Goal: Task Accomplishment & Management: Manage account settings

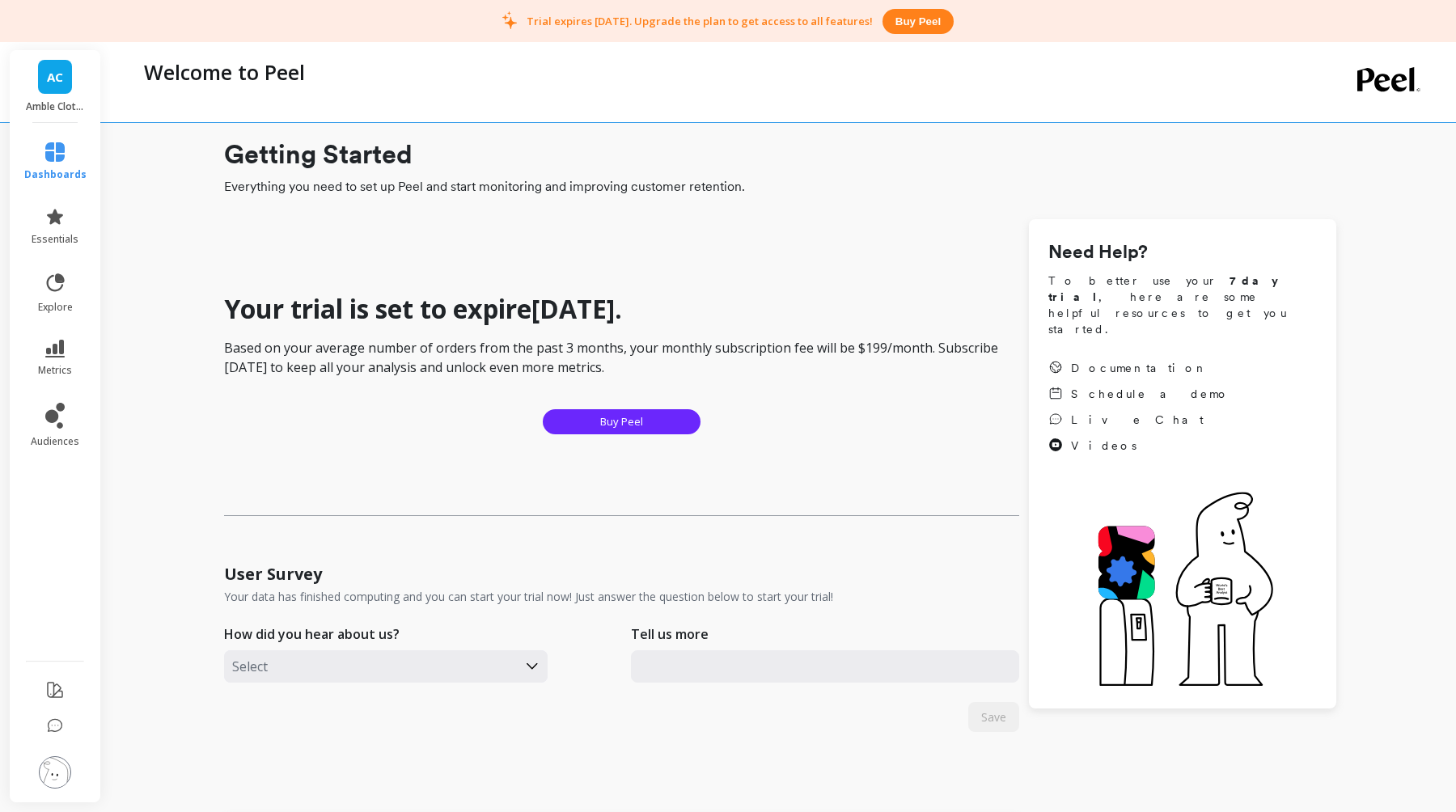
click at [60, 383] on li "metrics" at bounding box center [55, 358] width 82 height 57
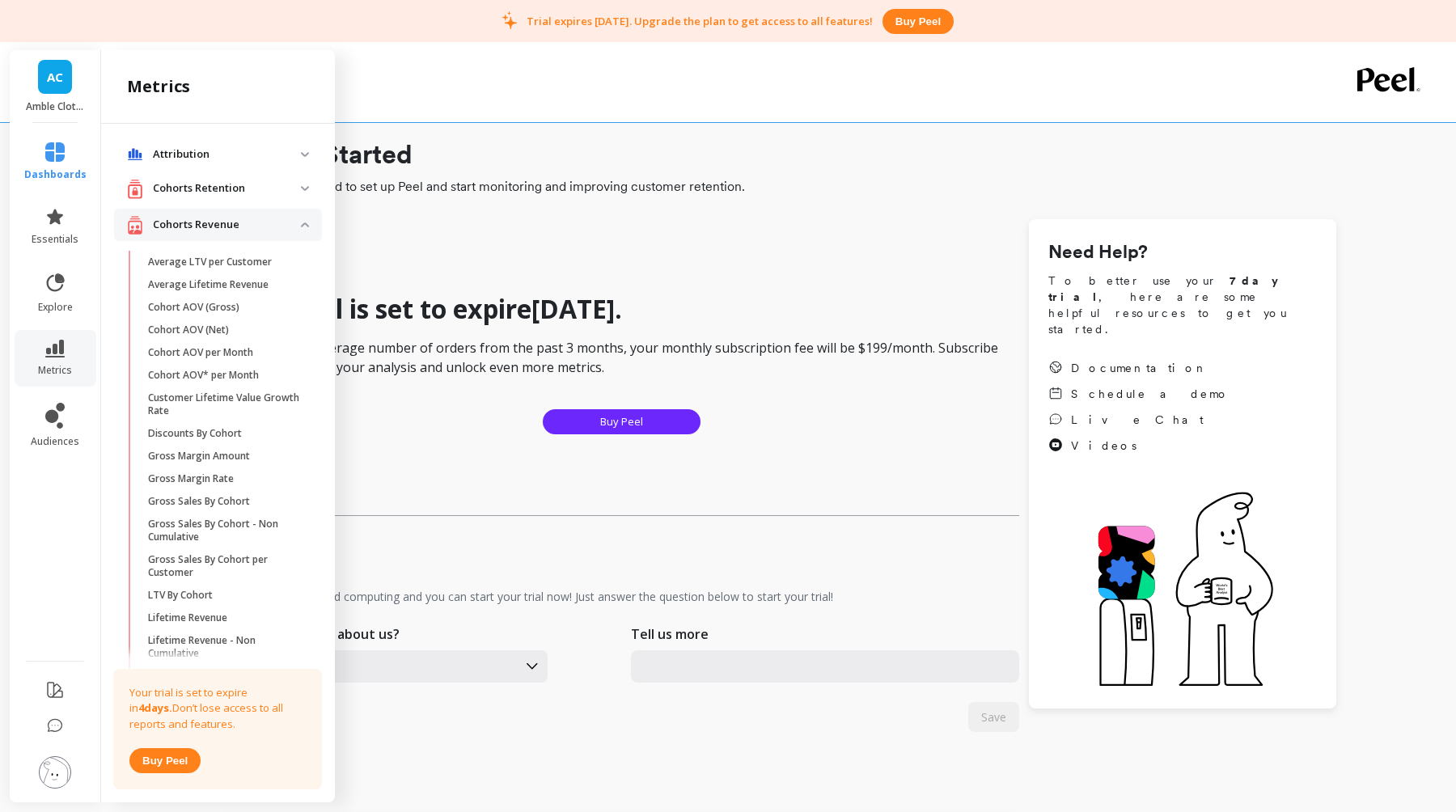
click at [446, 310] on h1 "Your trial is set to expire in 4 days ." at bounding box center [621, 308] width 795 height 32
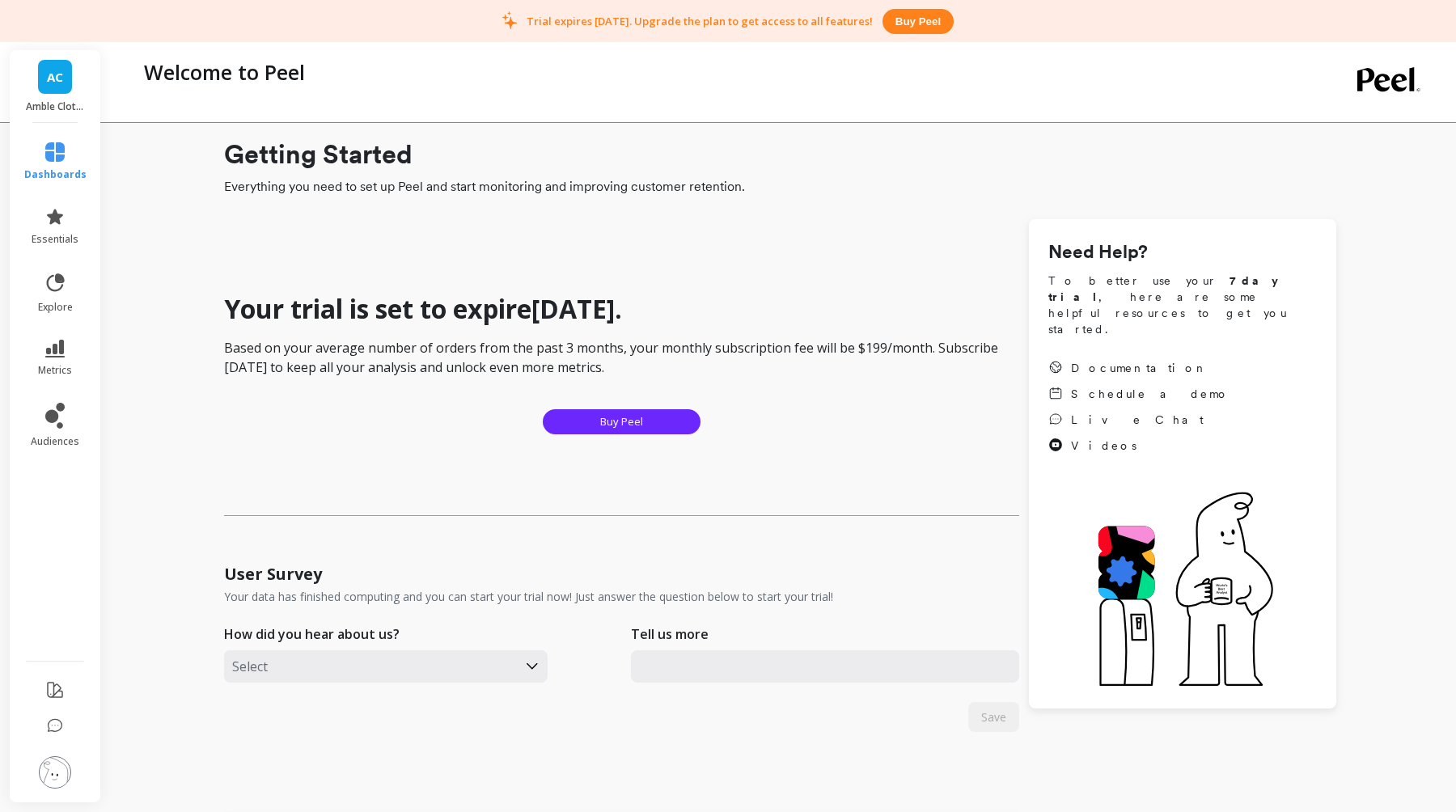
click at [60, 339] on li "metrics" at bounding box center [55, 358] width 82 height 57
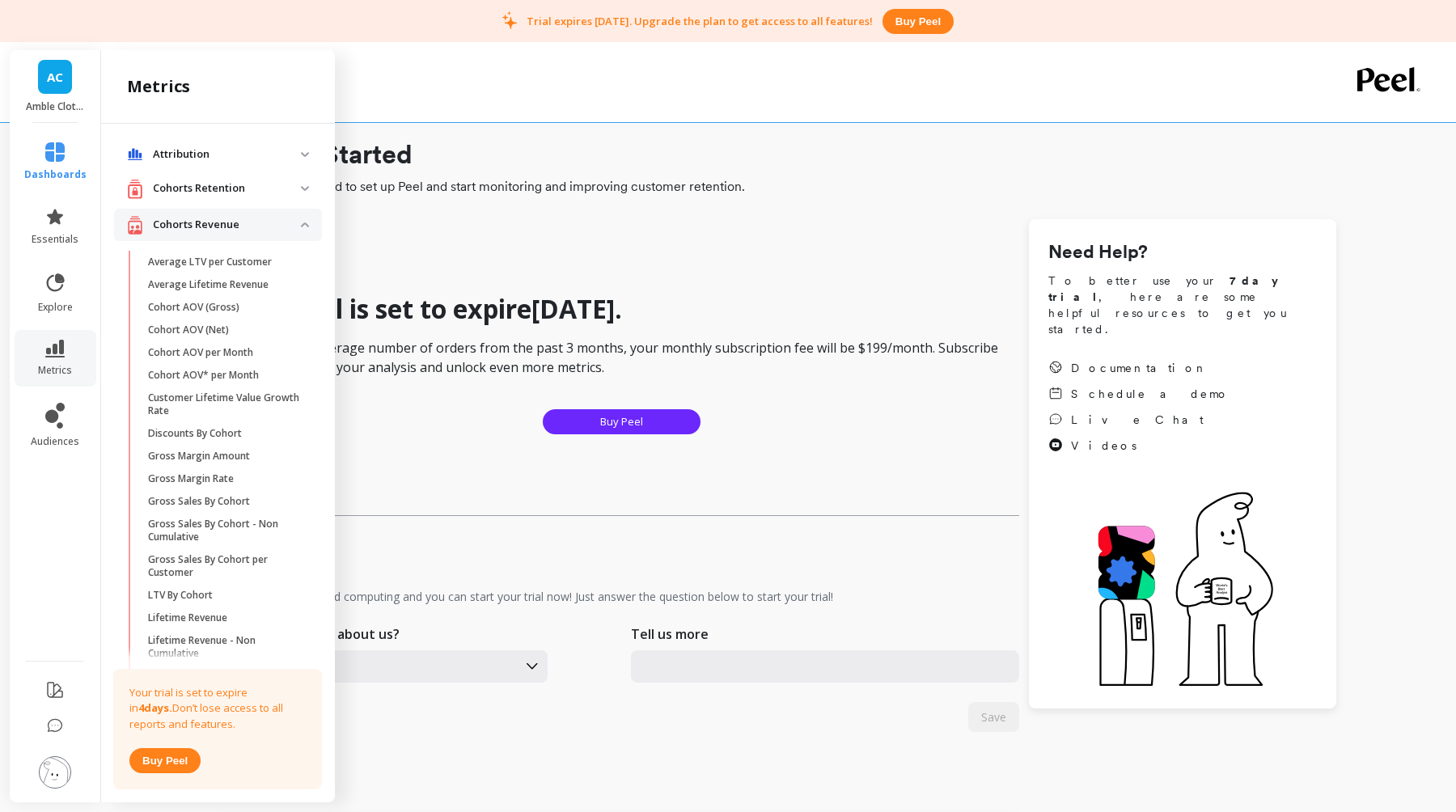
click at [478, 263] on div "Your trial is set to expire in 4 days . Based on your average number of orders …" at bounding box center [621, 757] width 795 height 1076
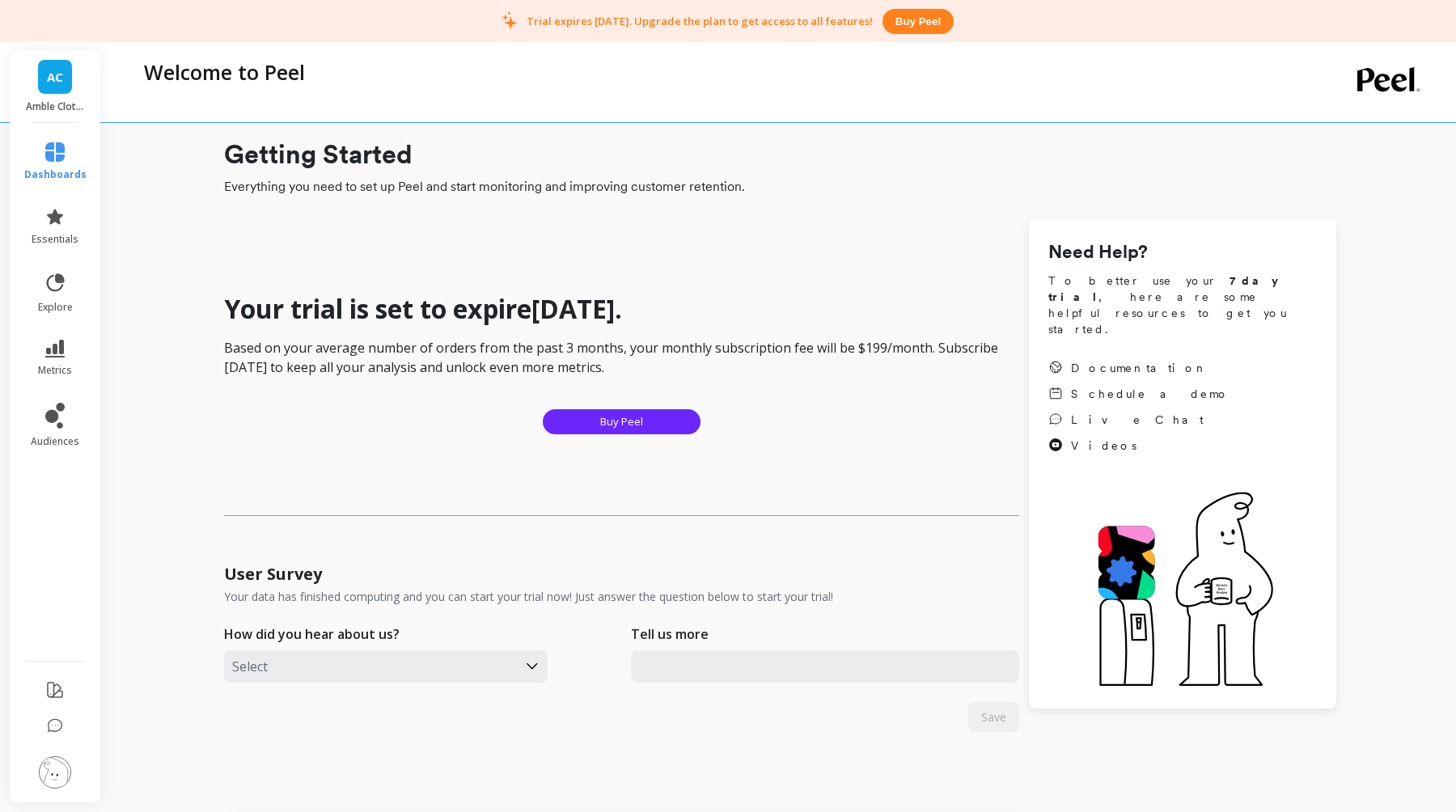
click at [52, 772] on img at bounding box center [55, 772] width 32 height 32
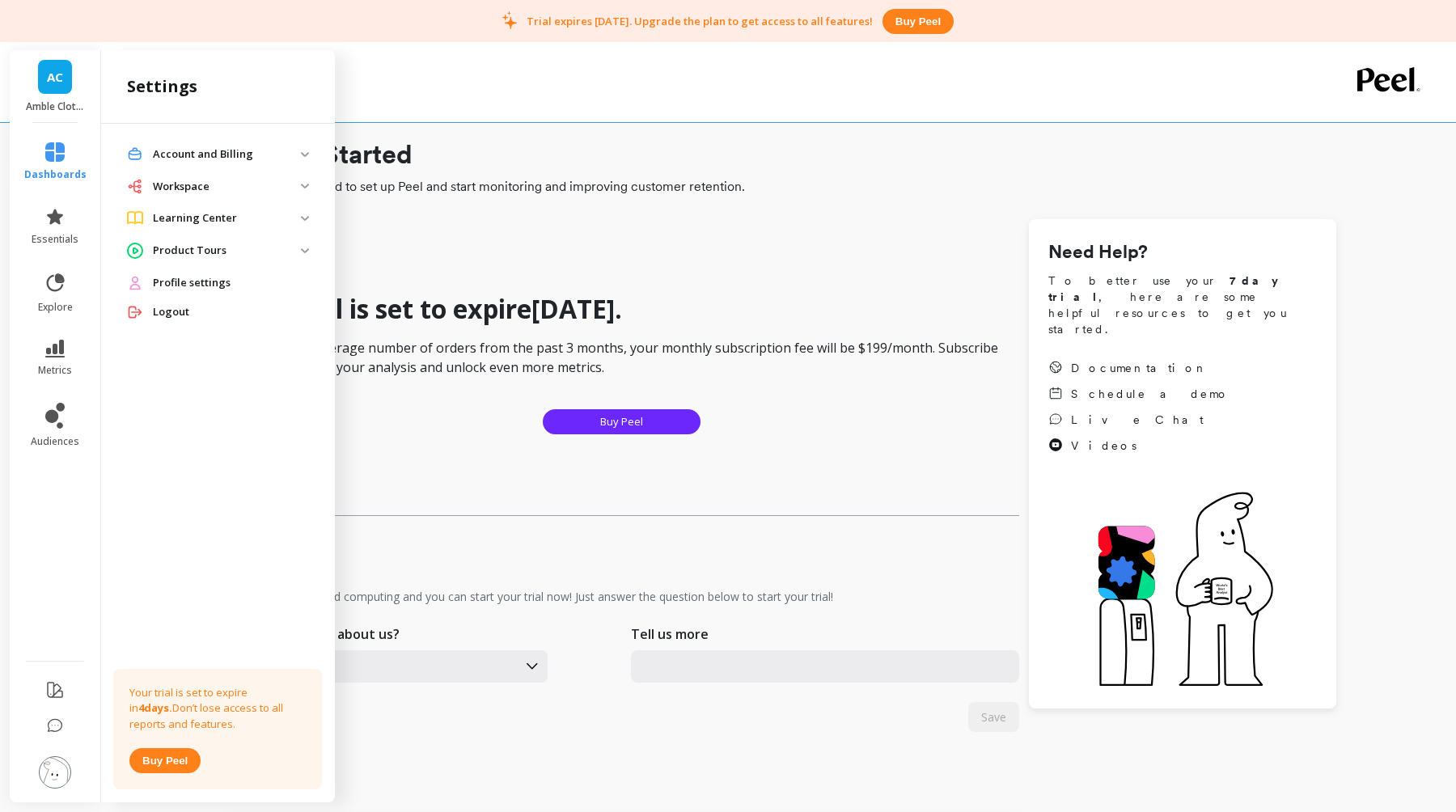
click at [247, 157] on p "Account and Billing" at bounding box center [227, 154] width 148 height 16
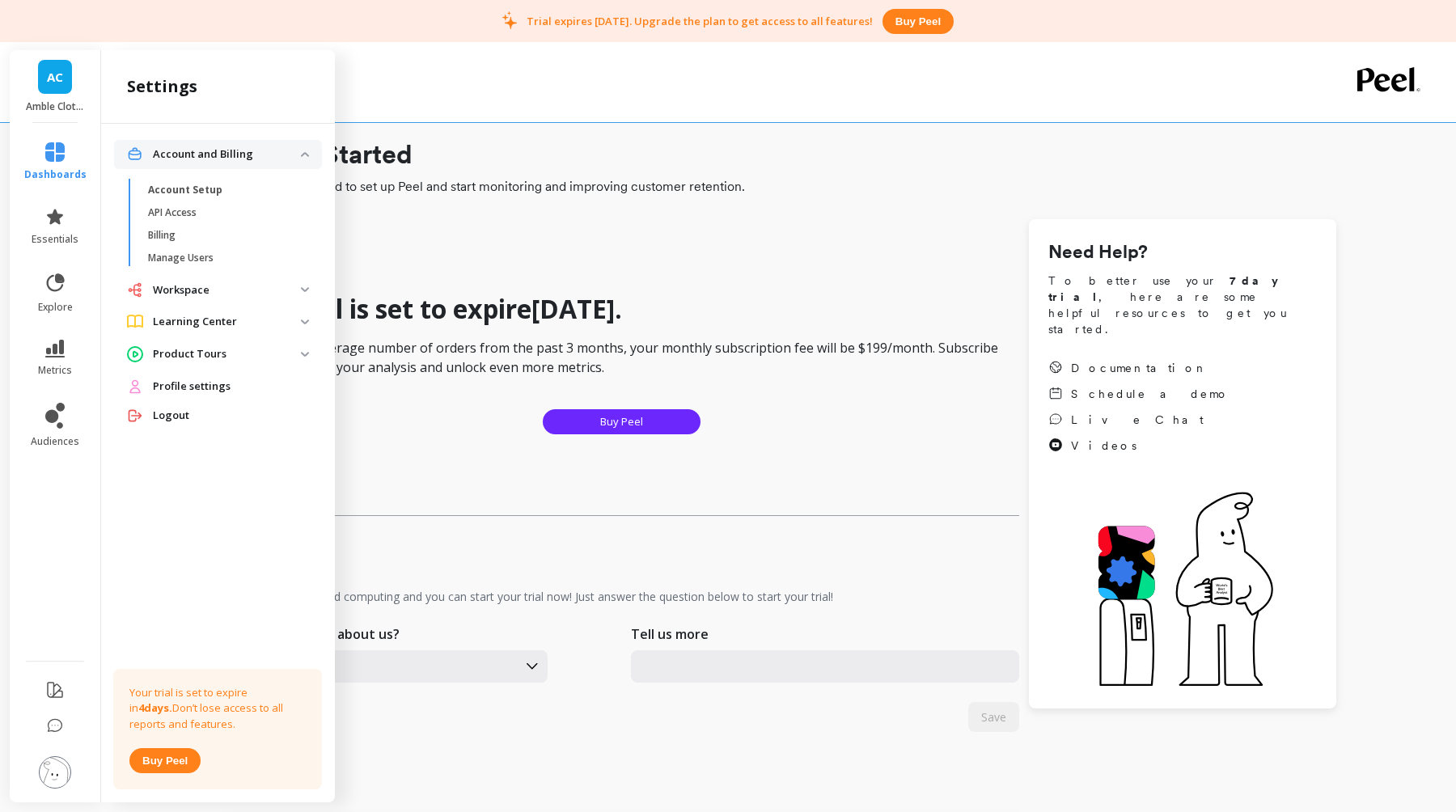
click at [500, 271] on div "Your trial is set to expire in 4 days . Based on your average number of orders …" at bounding box center [621, 757] width 795 height 1076
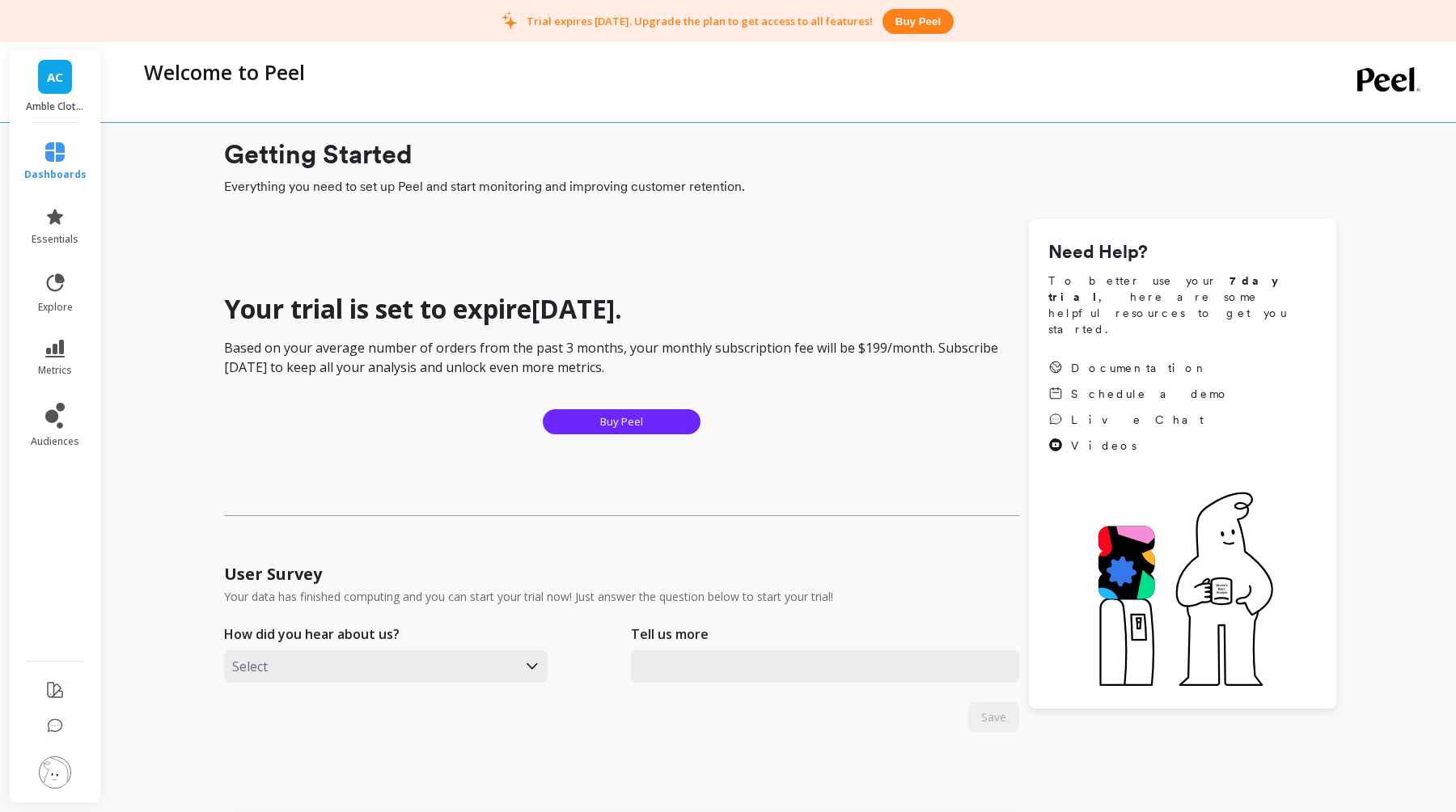
click at [314, 328] on div "Your trial is set to expire in 4 days . Based on your average number of orders …" at bounding box center [621, 396] width 795 height 241
click at [50, 81] on span "AC" at bounding box center [55, 77] width 16 height 19
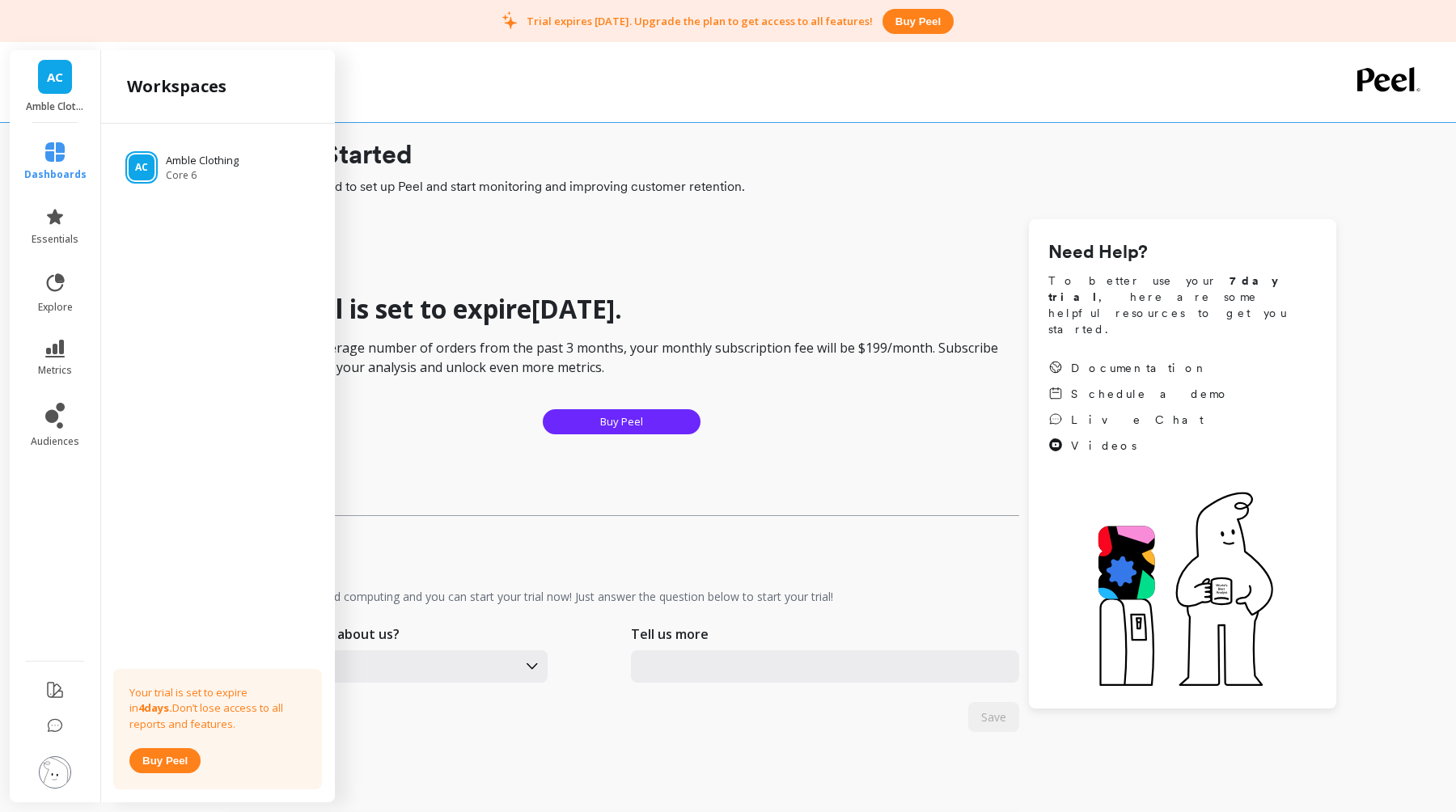
click at [48, 765] on img at bounding box center [55, 772] width 32 height 32
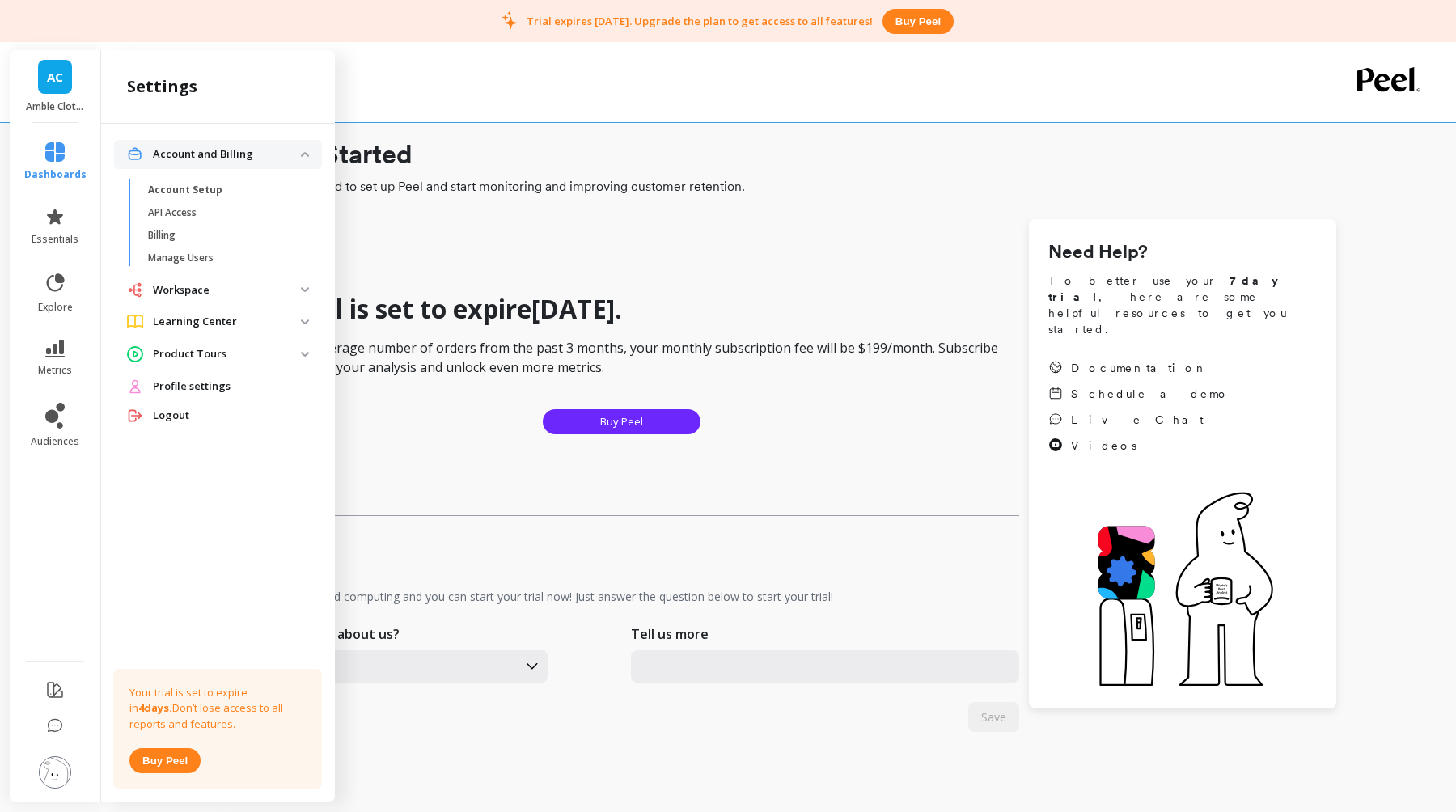
click at [204, 392] on span "Profile settings" at bounding box center [192, 386] width 78 height 16
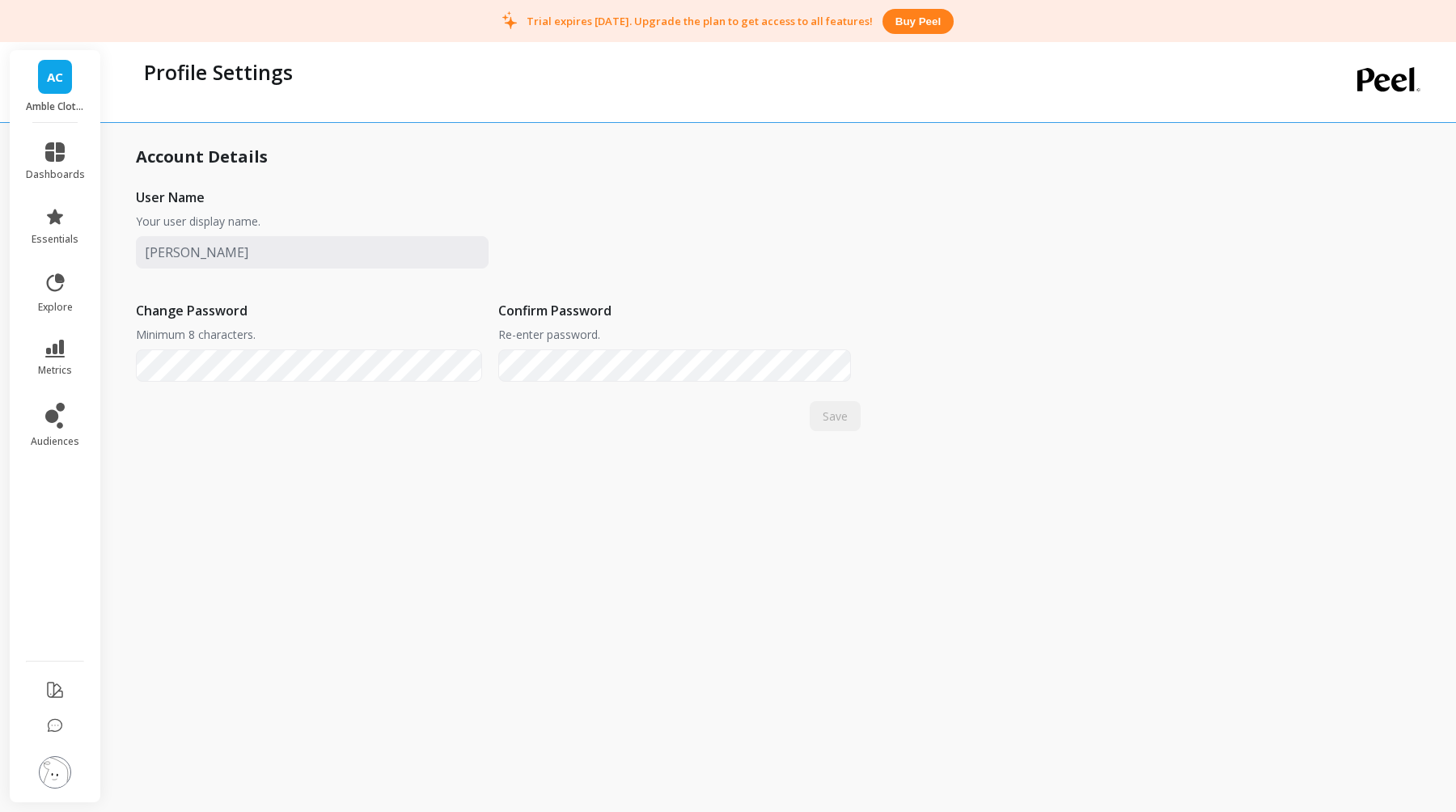
click at [58, 78] on span "AC" at bounding box center [55, 77] width 16 height 19
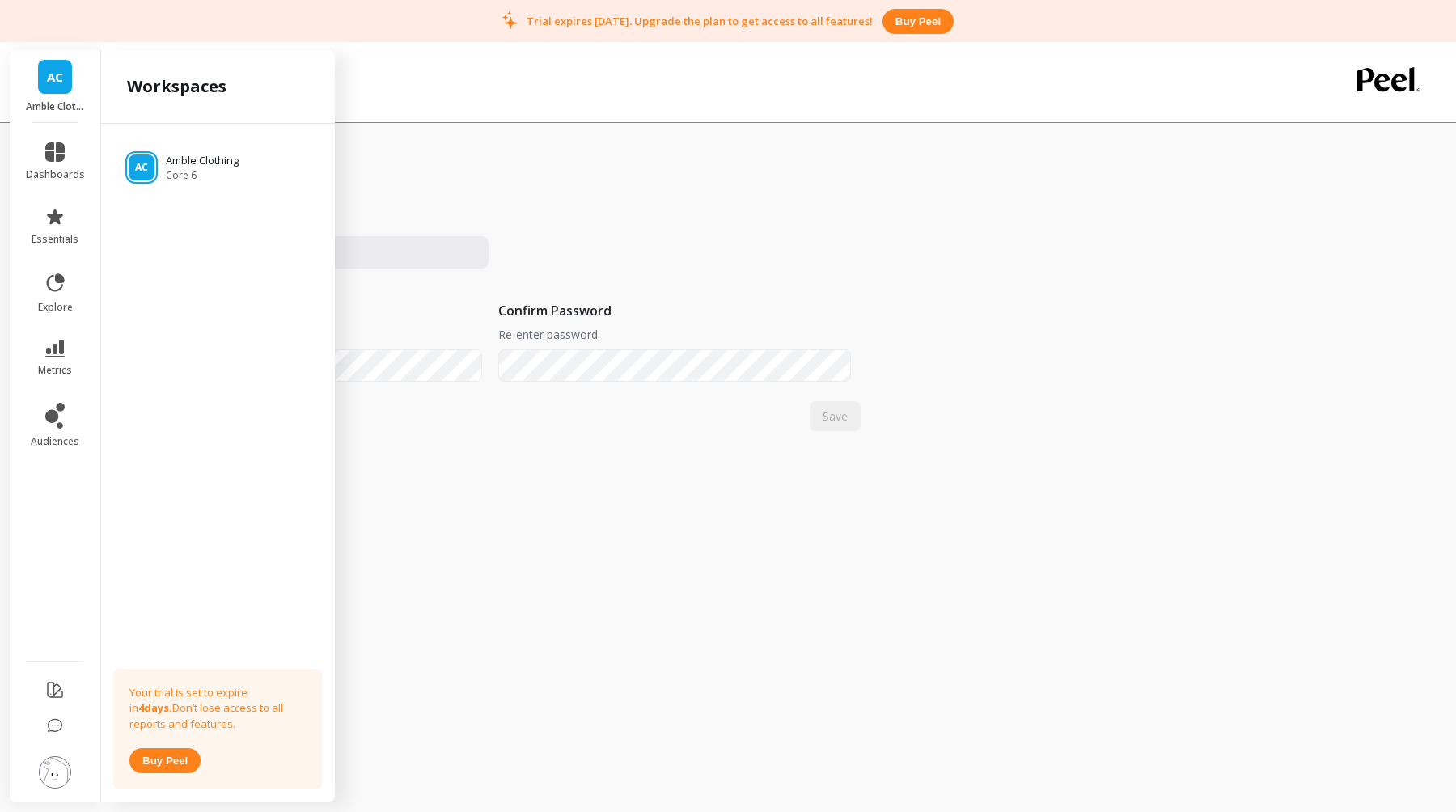
click at [58, 78] on span "AC" at bounding box center [55, 77] width 16 height 19
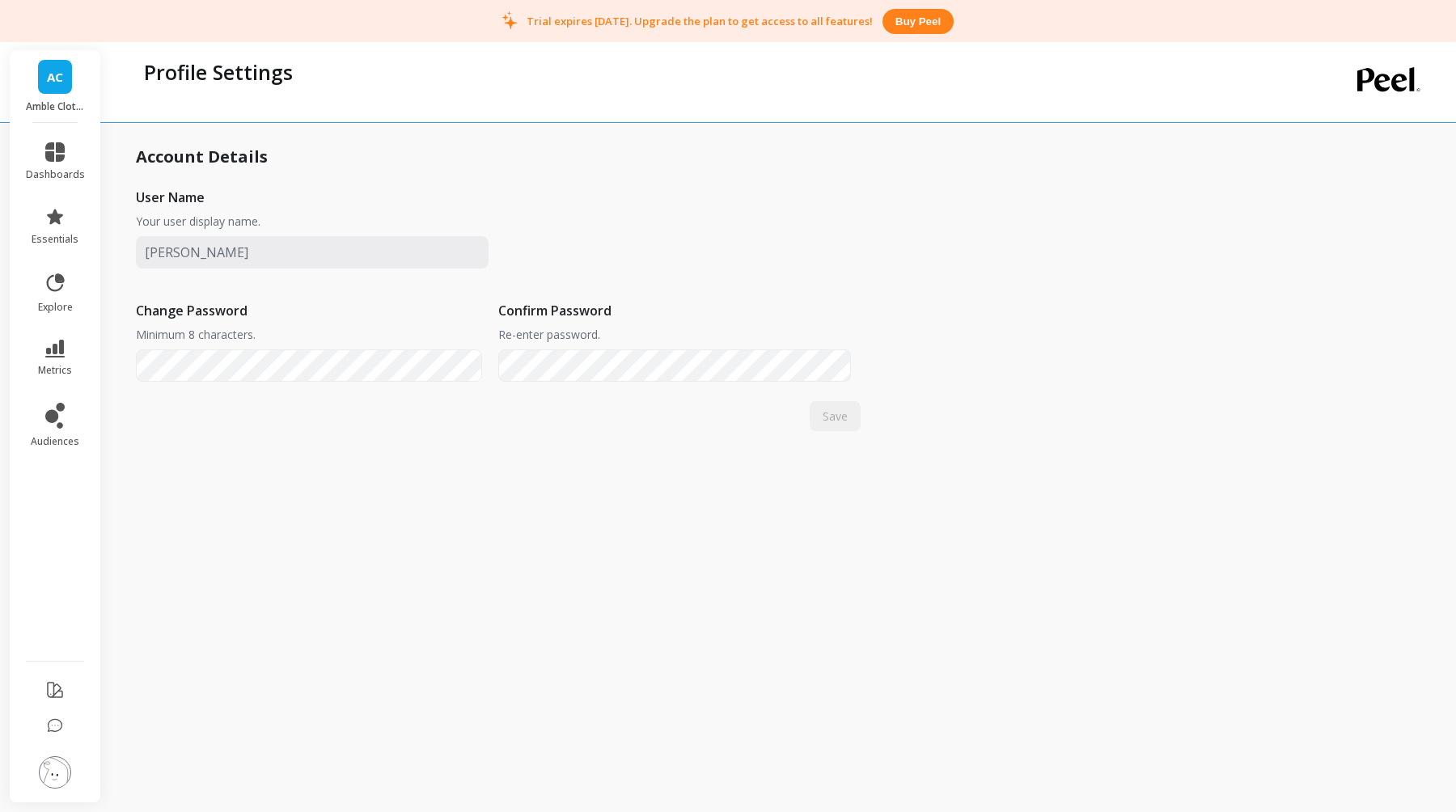
click at [603, 24] on p "Trial expires [DATE]. Upgrade the plan to get access to all features!" at bounding box center [700, 21] width 346 height 15
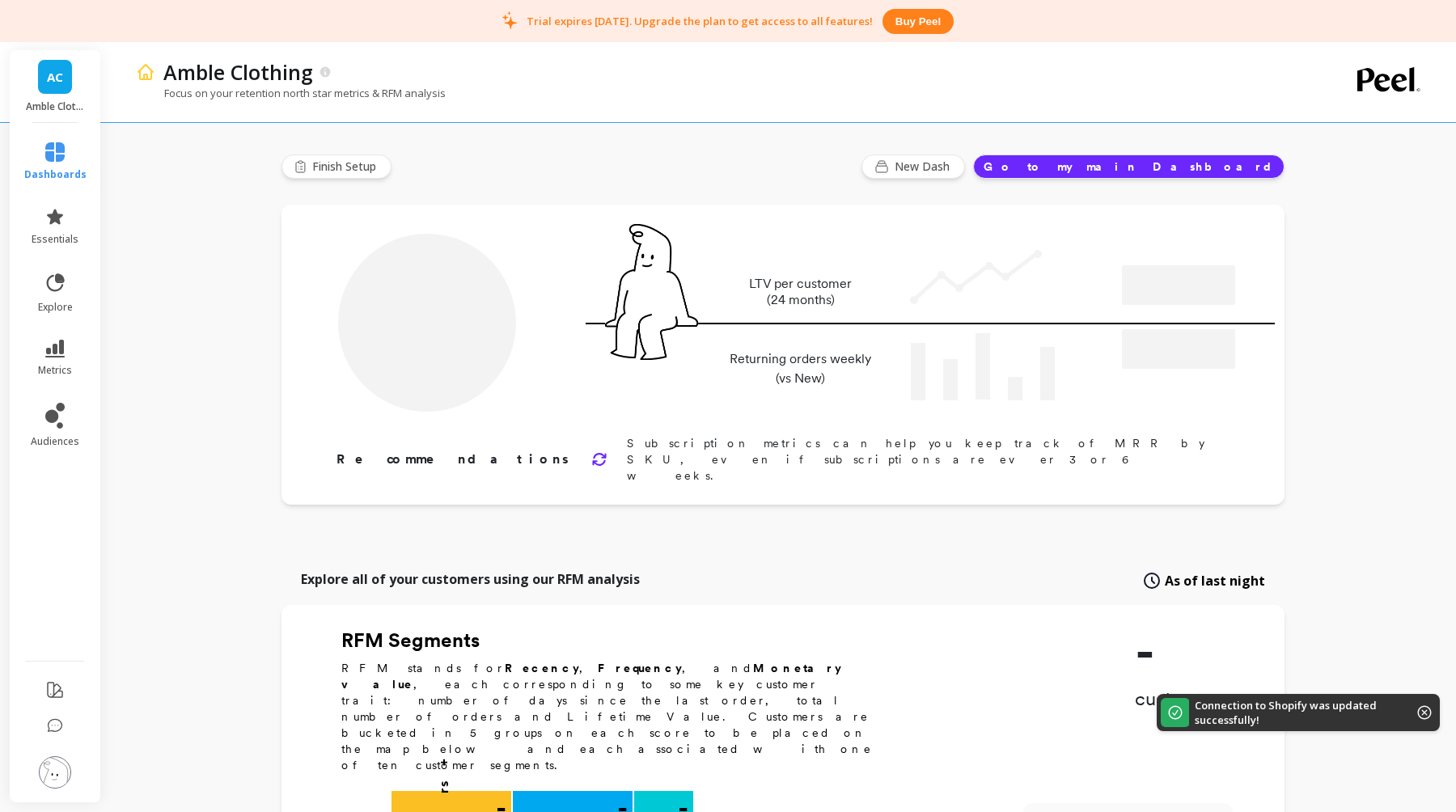
type input "Champions"
type input "35"
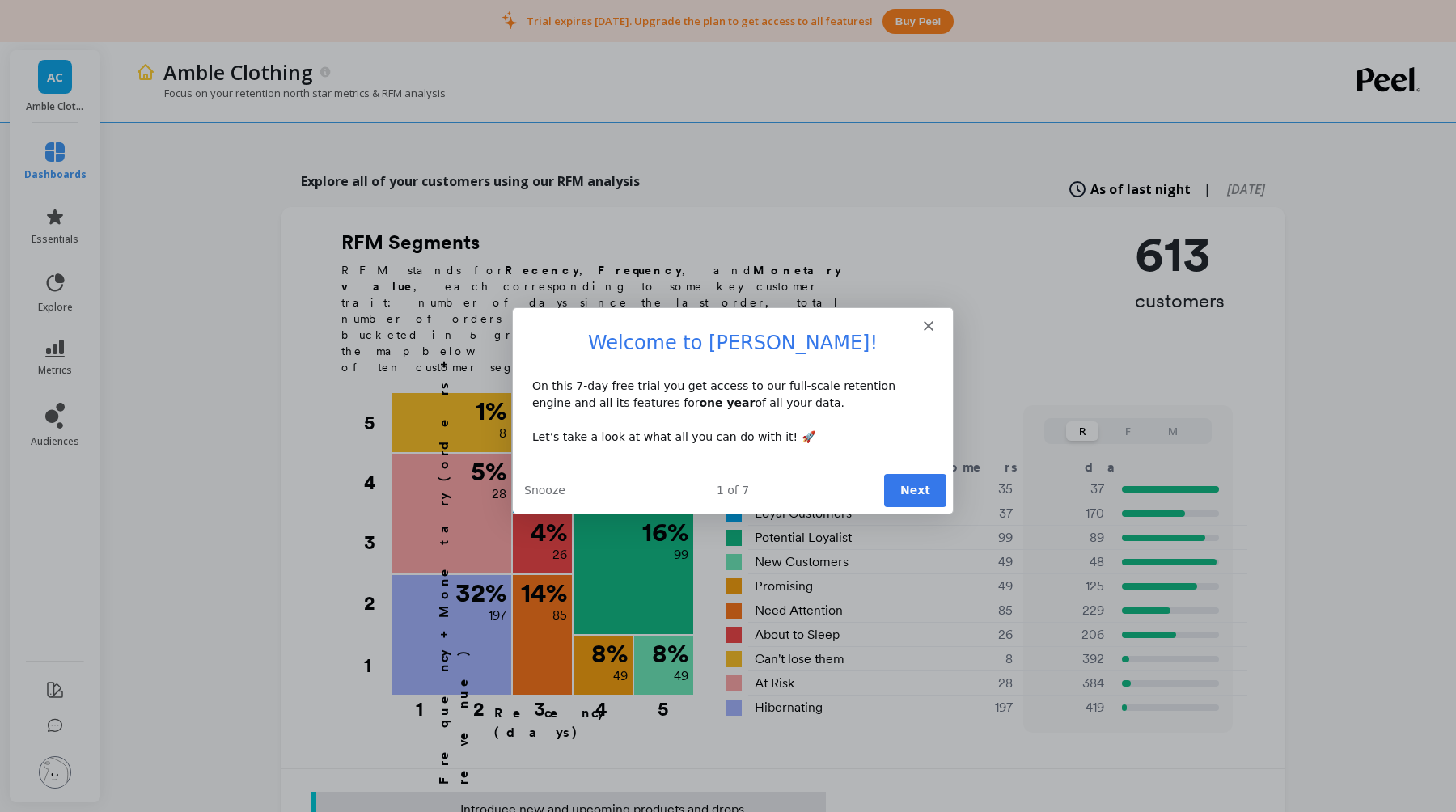
scroll to position [405, 0]
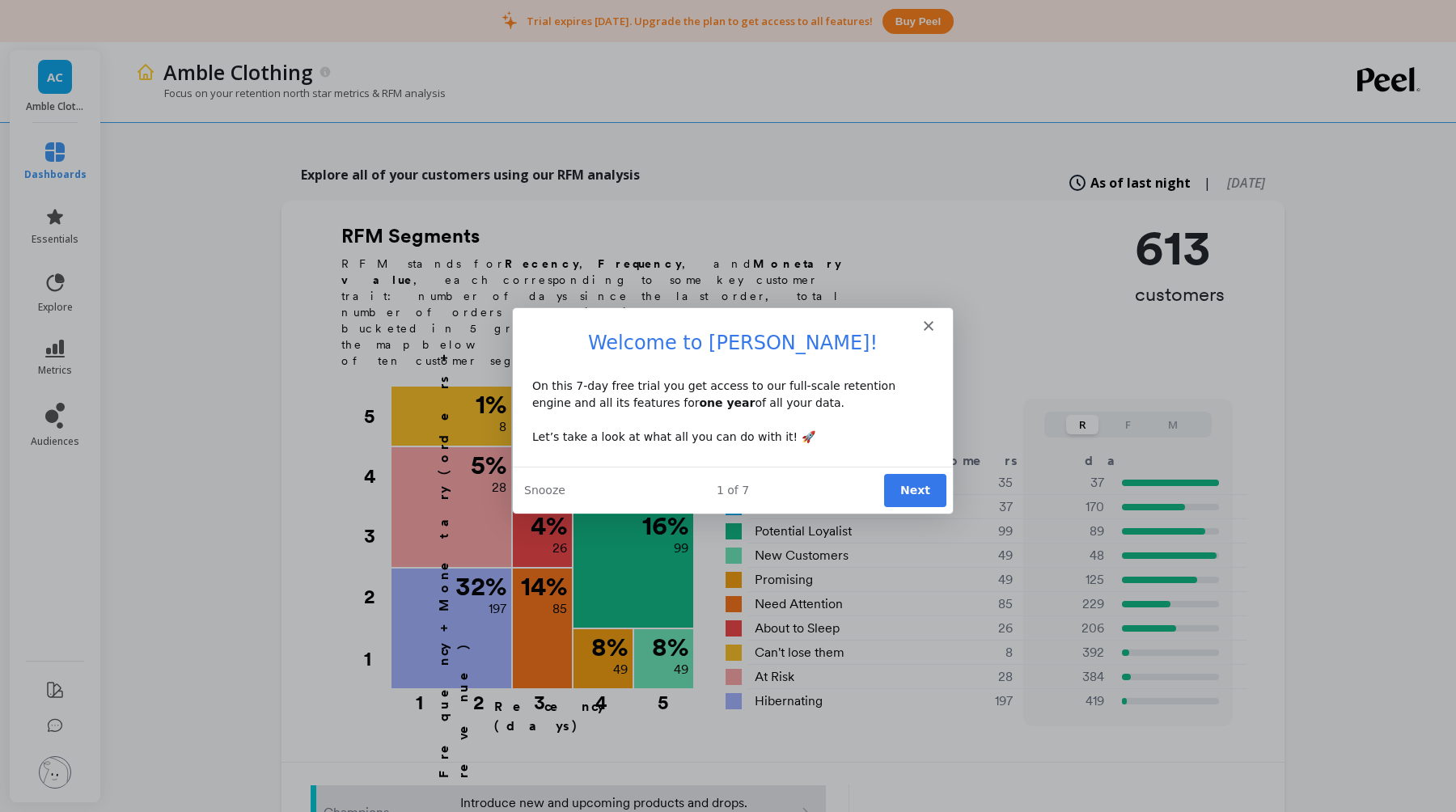
click at [926, 323] on polygon "Close" at bounding box center [928, 325] width 10 height 10
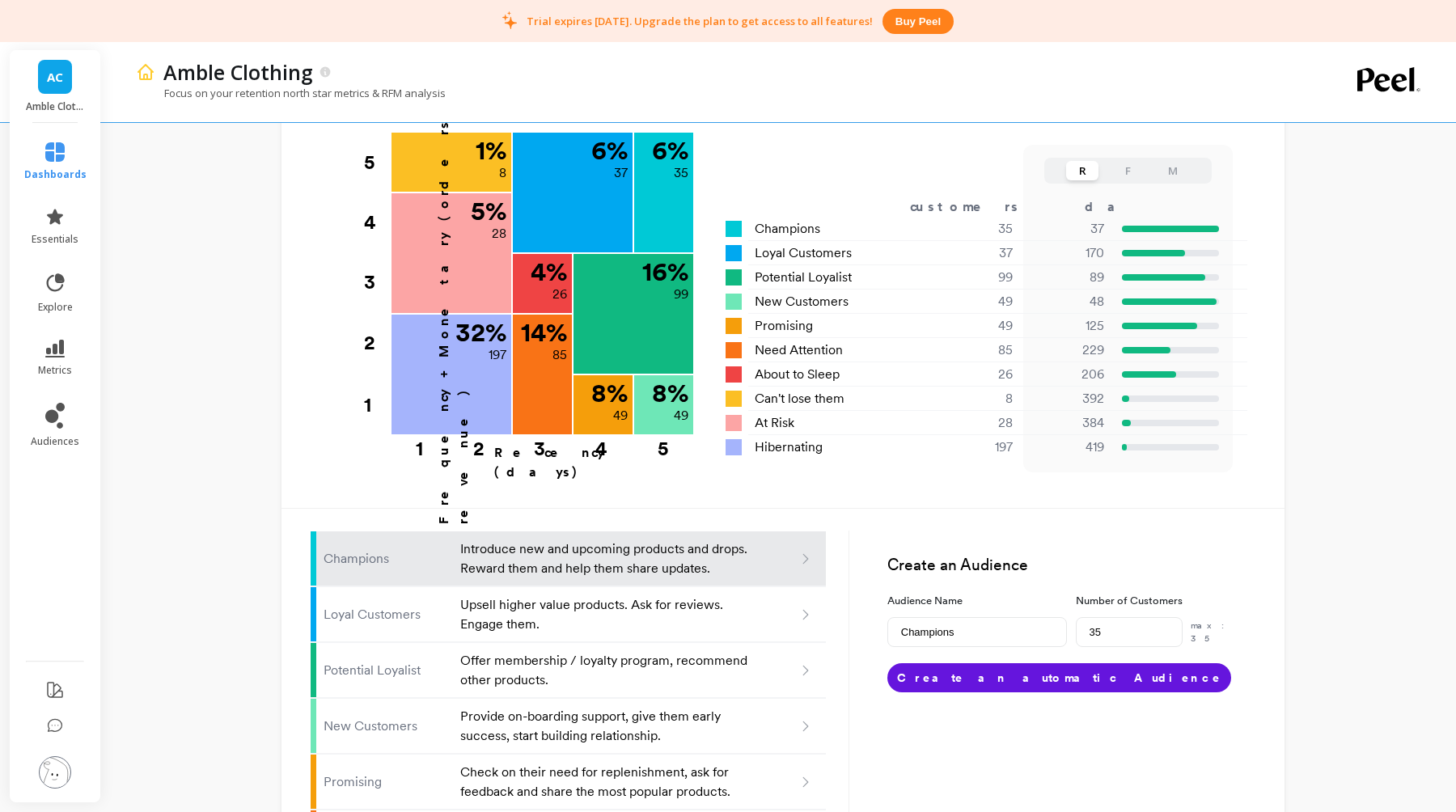
scroll to position [0, 0]
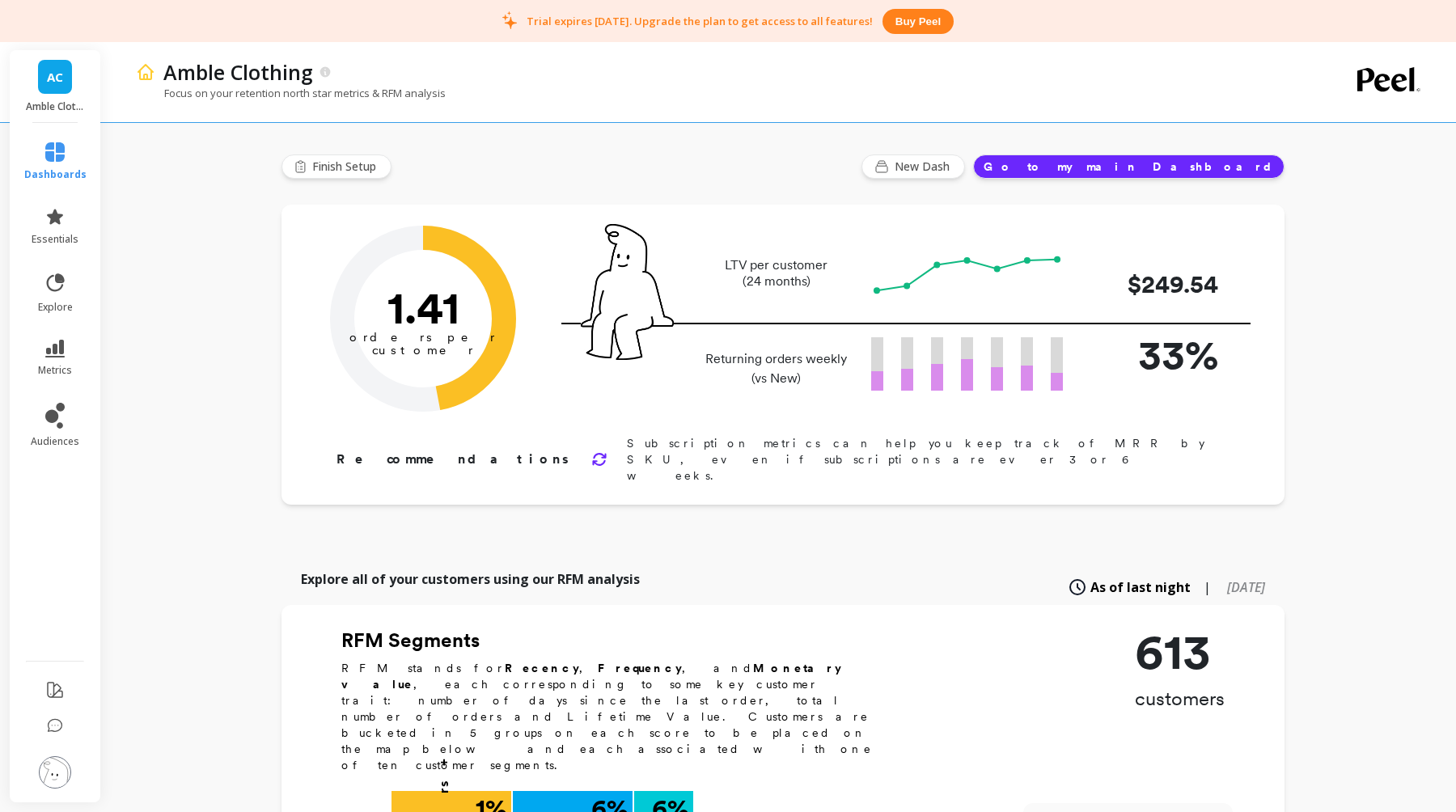
click at [1223, 158] on button "Go to my main Dashboard" at bounding box center [1129, 166] width 311 height 25
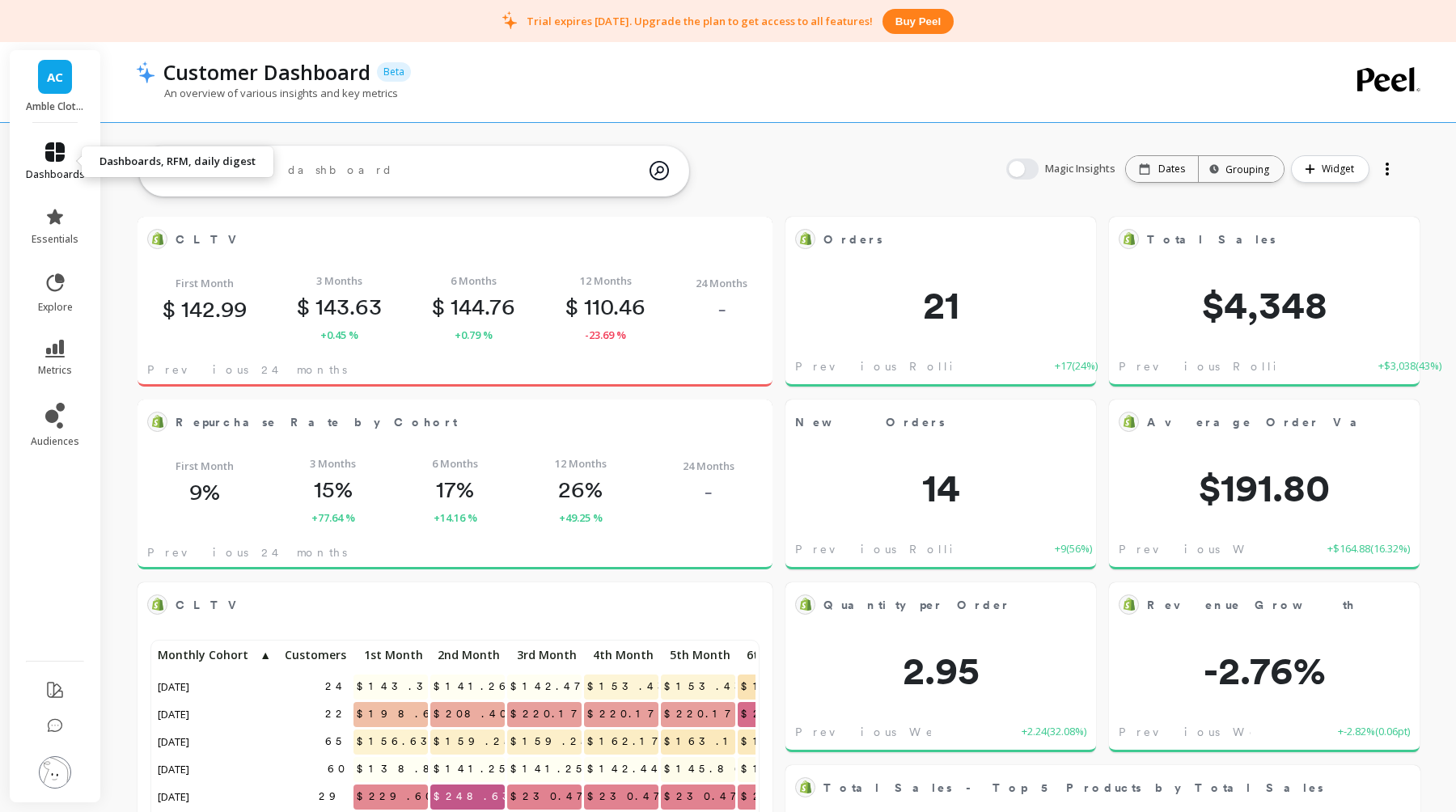
click at [56, 165] on link "dashboards" at bounding box center [55, 162] width 59 height 39
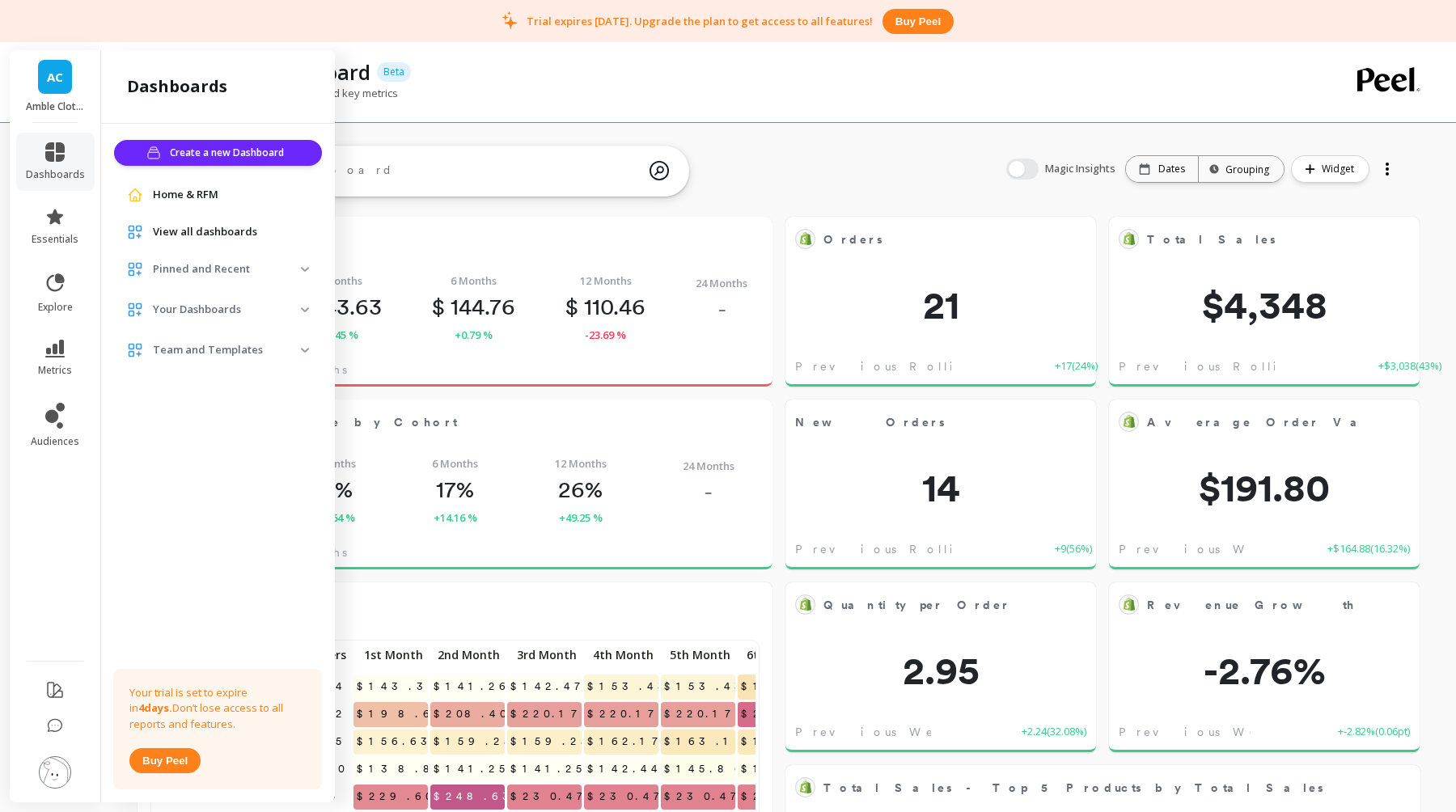
click at [190, 271] on p "Pinned and Recent" at bounding box center [227, 269] width 148 height 16
click at [195, 297] on link "Customer Dashboard" at bounding box center [221, 304] width 201 height 23
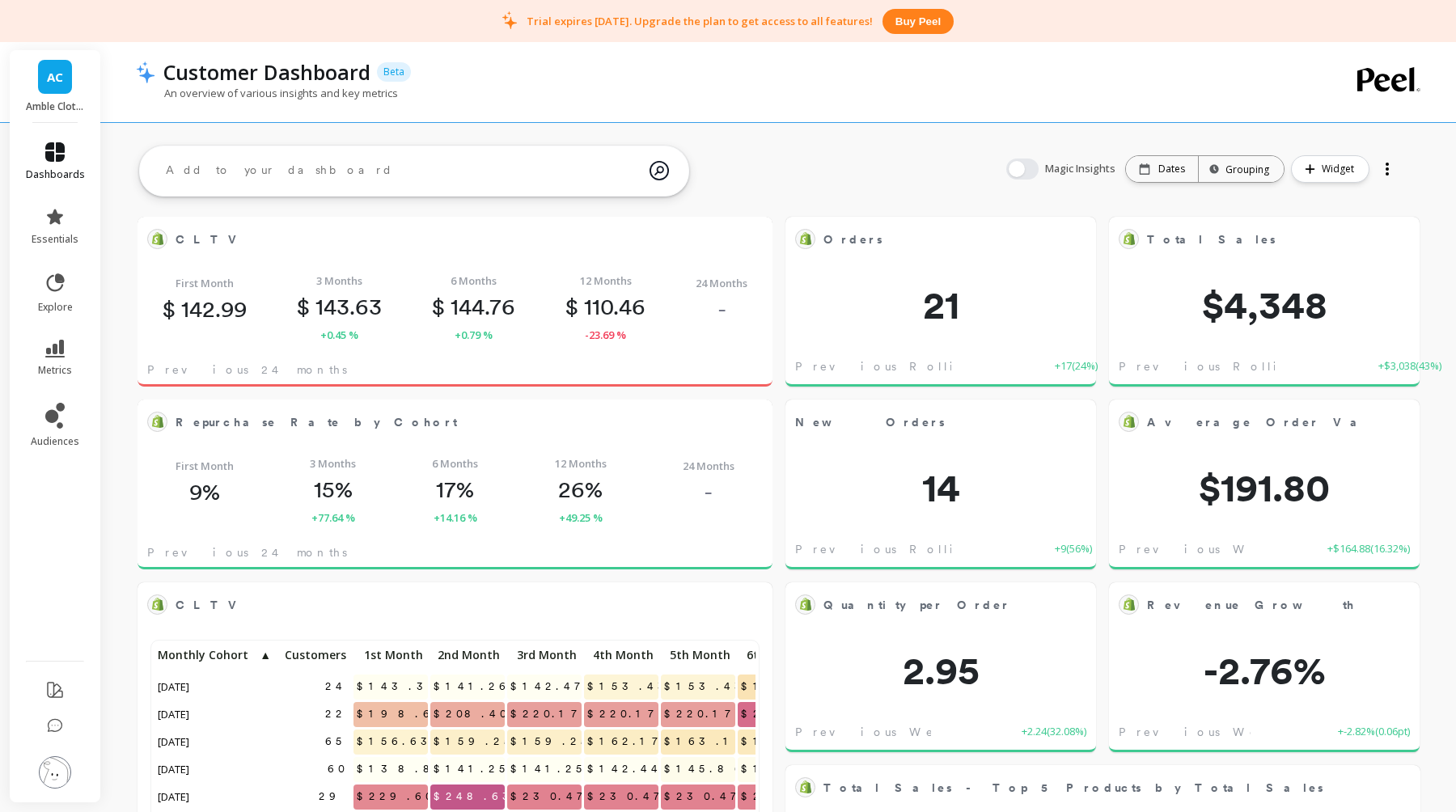
scroll to position [445, 601]
click at [58, 172] on span "dashboards" at bounding box center [55, 174] width 59 height 13
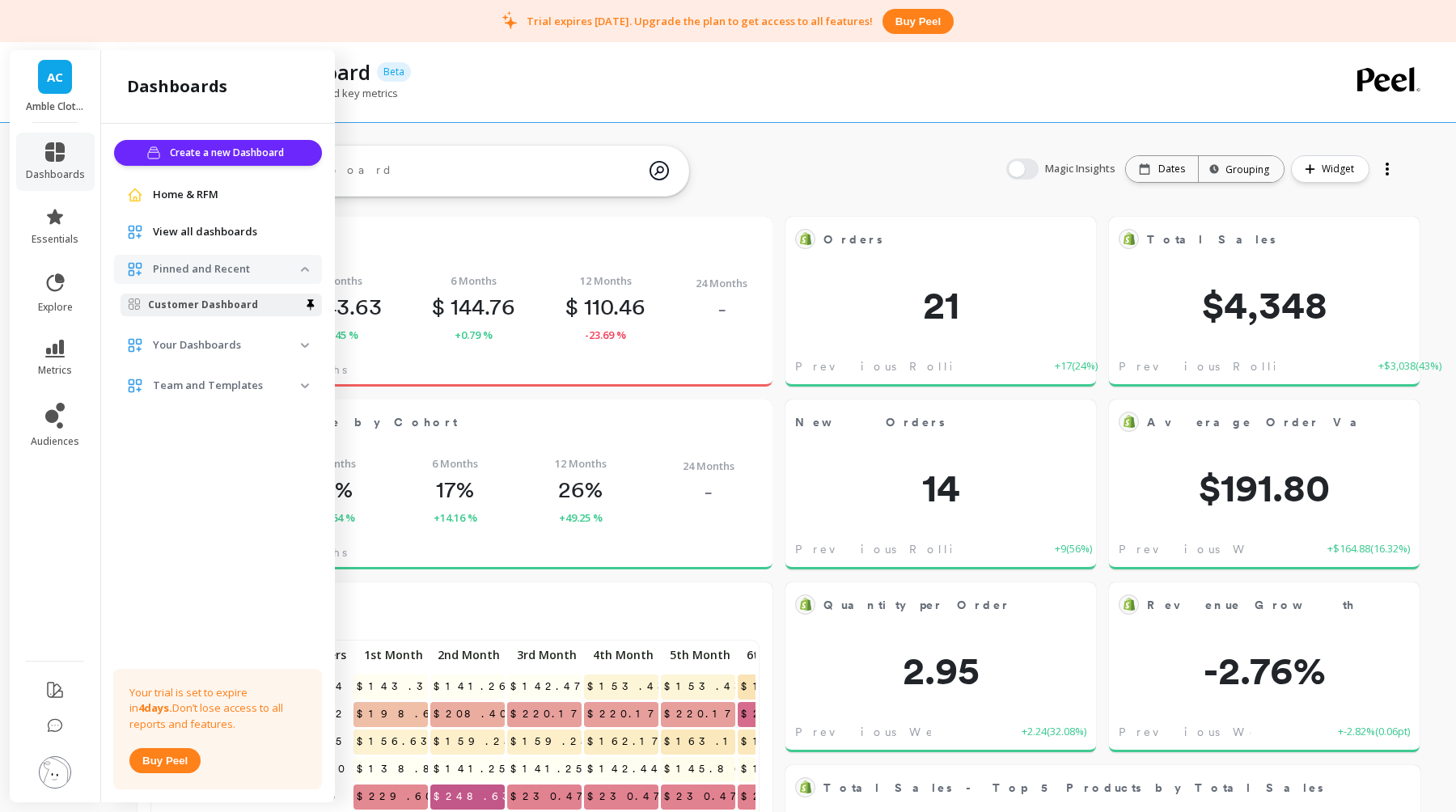
click at [193, 343] on p "Your Dashboards" at bounding box center [227, 345] width 148 height 16
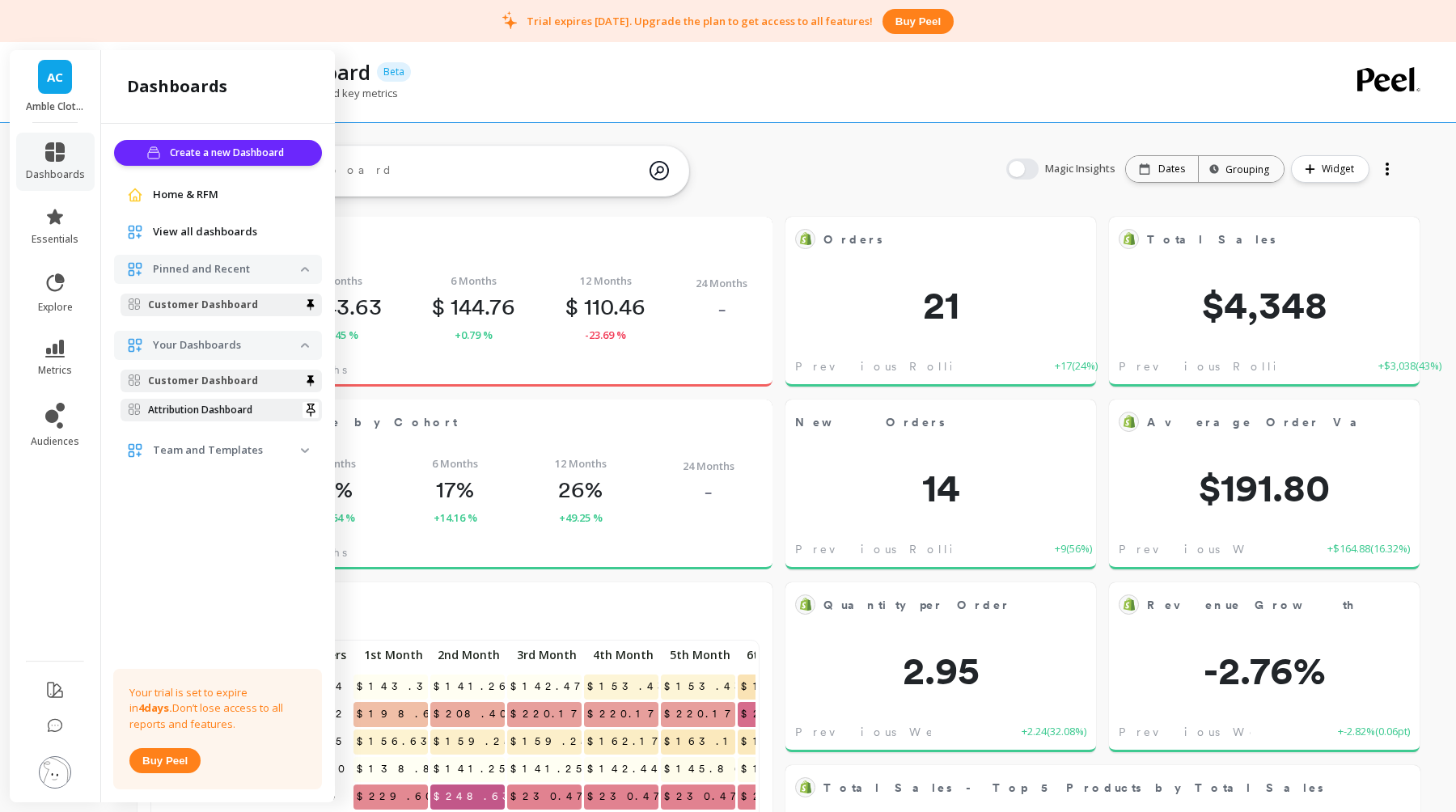
click at [203, 409] on p "Attribution Dashboard" at bounding box center [200, 409] width 104 height 13
